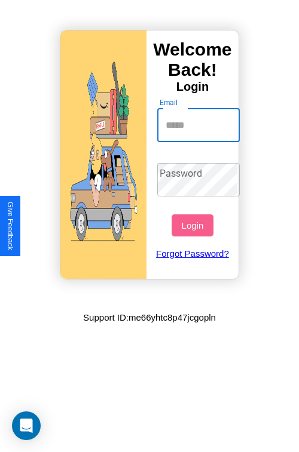
click at [200, 125] on input "Email" at bounding box center [198, 125] width 83 height 33
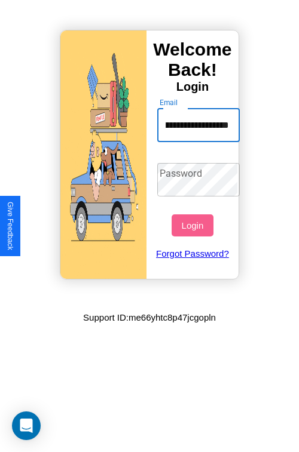
scroll to position [0, 59]
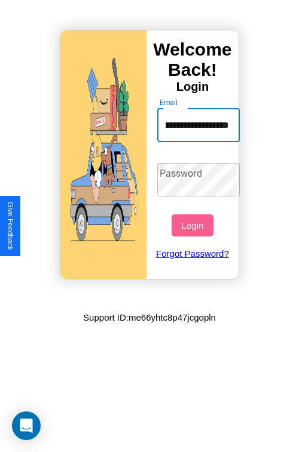
type input "**********"
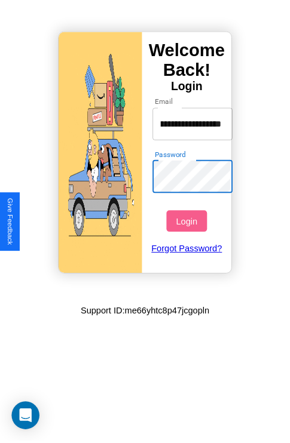
scroll to position [0, 0]
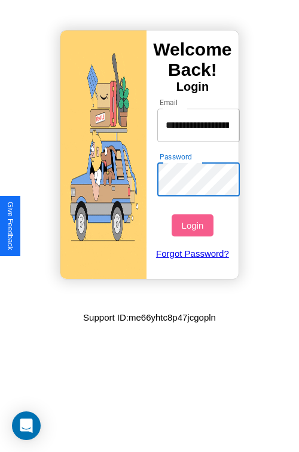
click at [194, 225] on button "Login" at bounding box center [192, 226] width 41 height 22
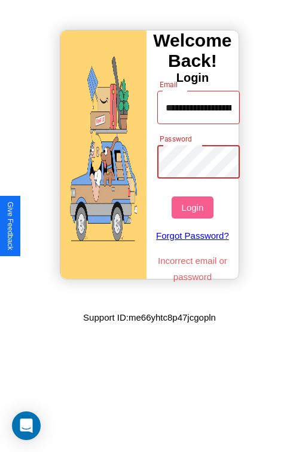
click at [194, 207] on button "Login" at bounding box center [192, 208] width 41 height 22
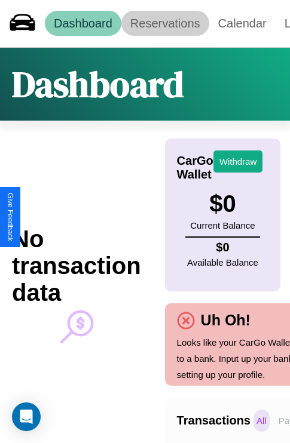
click at [165, 23] on link "Reservations" at bounding box center [165, 23] width 88 height 25
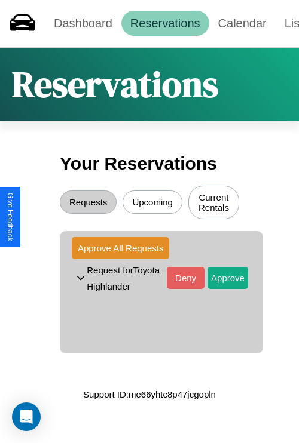
click at [152, 204] on button "Upcoming" at bounding box center [153, 202] width 60 height 23
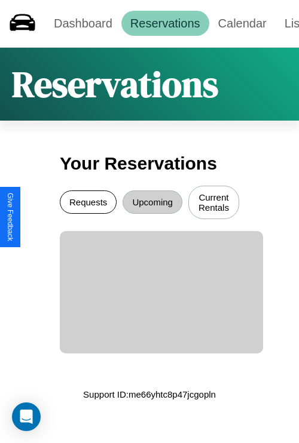
click at [88, 204] on button "Requests" at bounding box center [88, 202] width 57 height 23
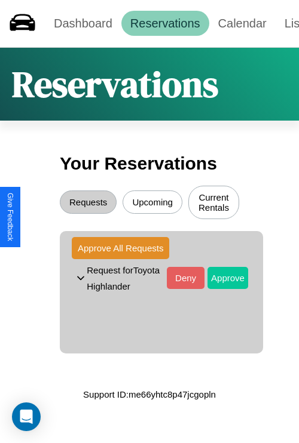
click at [219, 280] on button "Approve" at bounding box center [227, 278] width 41 height 22
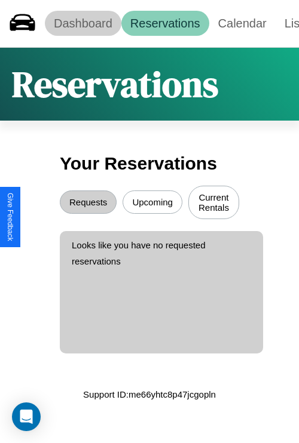
click at [82, 23] on link "Dashboard" at bounding box center [83, 23] width 77 height 25
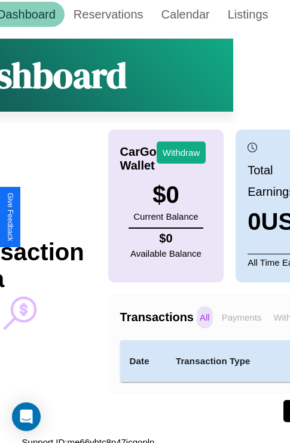
scroll to position [16, 100]
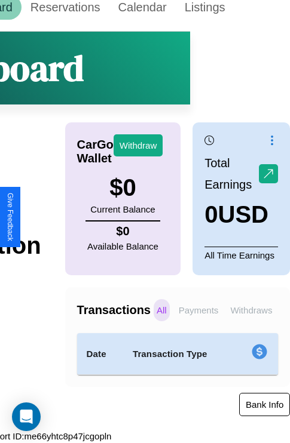
click at [264, 405] on button "Bank Info" at bounding box center [264, 404] width 51 height 23
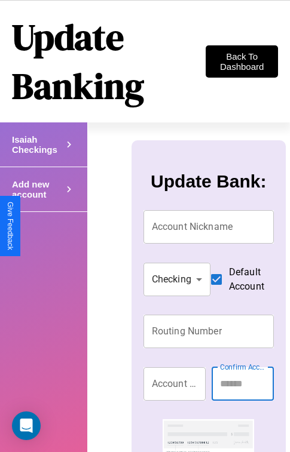
click at [43, 155] on h4 "Add new account" at bounding box center [37, 144] width 51 height 20
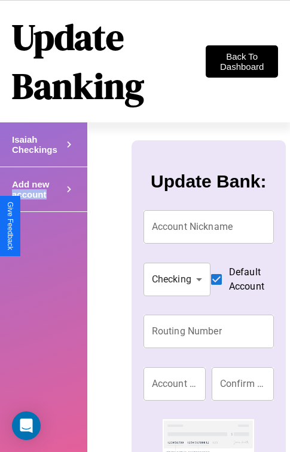
click at [43, 155] on h4 "Add new account" at bounding box center [37, 144] width 51 height 20
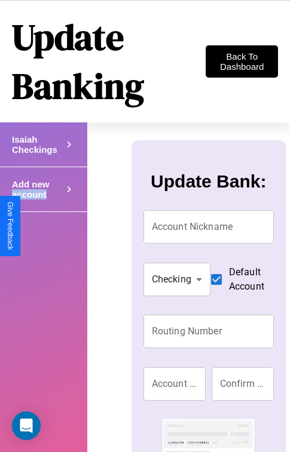
click at [43, 155] on h4 "Add new account" at bounding box center [37, 144] width 51 height 20
click at [69, 154] on icon at bounding box center [69, 145] width 13 height 18
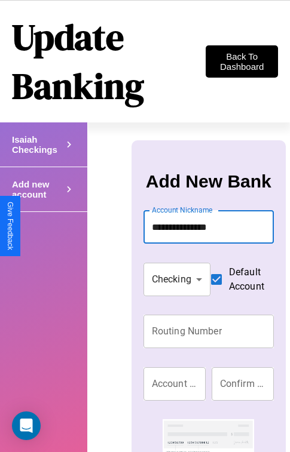
type input "**********"
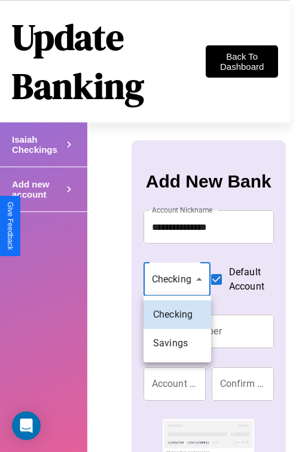
click at [177, 279] on div at bounding box center [149, 226] width 299 height 452
